Goal: Find specific page/section: Find specific page/section

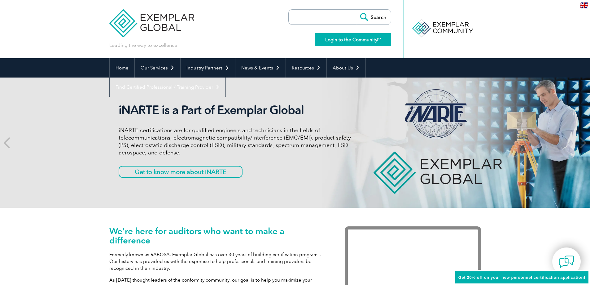
click at [344, 38] on link "Login to the Community" at bounding box center [353, 39] width 77 height 13
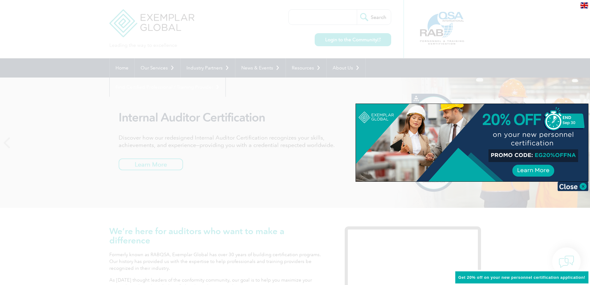
click at [182, 105] on div at bounding box center [295, 142] width 590 height 285
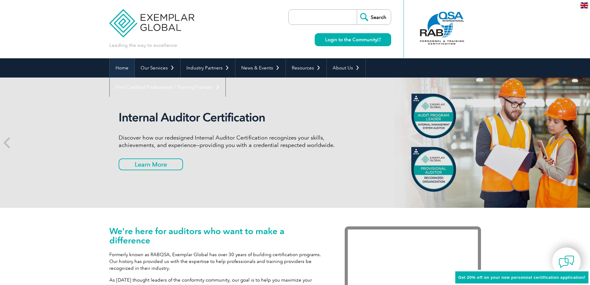
click at [120, 68] on link "Home" at bounding box center [122, 67] width 25 height 19
